Goal: Transaction & Acquisition: Obtain resource

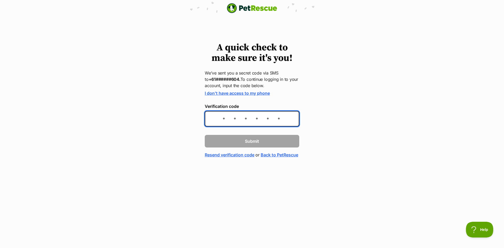
click at [238, 120] on input "Verification code" at bounding box center [252, 118] width 94 height 15
type input "659010"
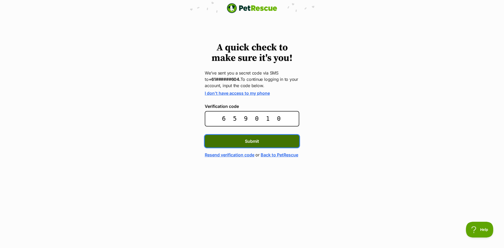
click at [240, 138] on button "Submit" at bounding box center [252, 141] width 94 height 13
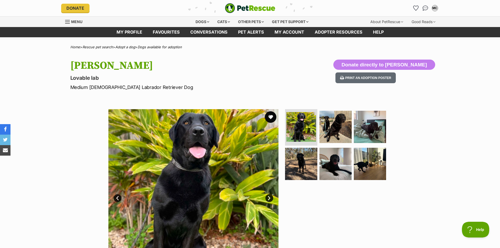
click at [269, 116] on button "favourite" at bounding box center [271, 117] width 12 height 12
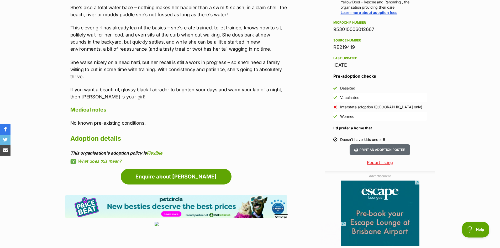
scroll to position [420, 0]
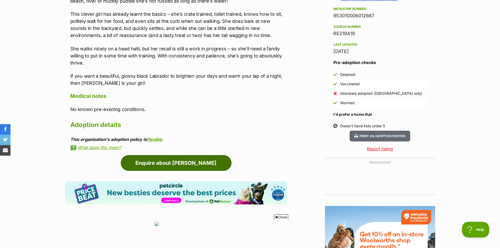
click at [179, 155] on link "Enquire about [PERSON_NAME]" at bounding box center [176, 163] width 111 height 16
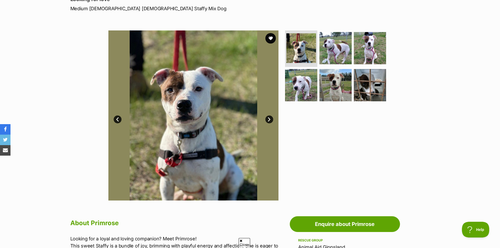
click at [270, 120] on link "Next" at bounding box center [269, 119] width 8 height 8
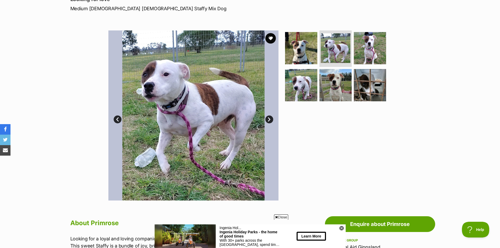
click at [270, 120] on link "Next" at bounding box center [269, 119] width 8 height 8
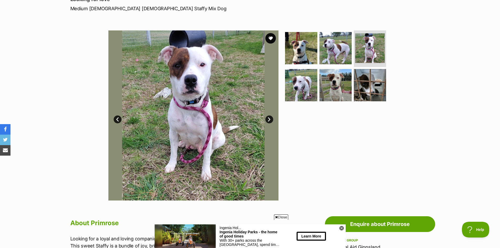
click at [270, 120] on link "Next" at bounding box center [269, 119] width 8 height 8
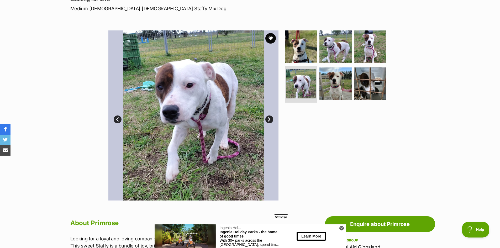
click at [270, 120] on link "Next" at bounding box center [269, 119] width 8 height 8
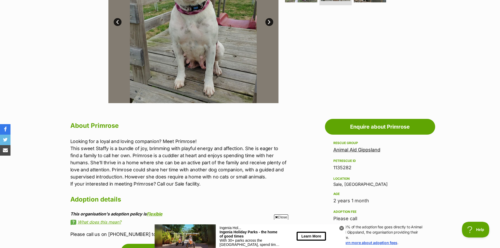
scroll to position [184, 0]
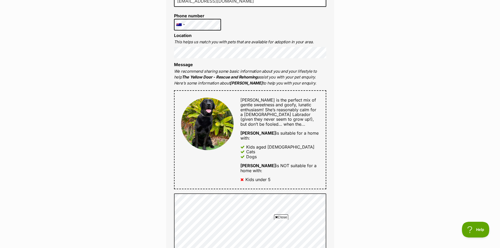
scroll to position [184, 0]
